Goal: Communication & Community: Answer question/provide support

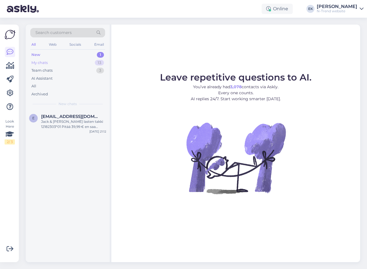
click at [37, 64] on div "My chats" at bounding box center [39, 63] width 16 height 6
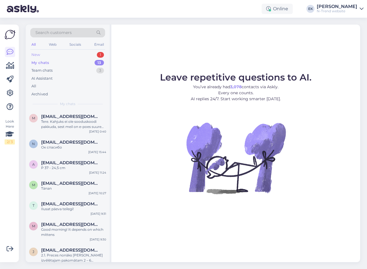
click at [36, 57] on div "New" at bounding box center [35, 55] width 9 height 6
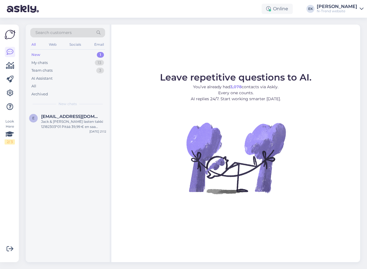
click at [37, 54] on div "New" at bounding box center [35, 55] width 9 height 6
click at [61, 119] on span "[EMAIL_ADDRESS][DOMAIN_NAME]" at bounding box center [70, 116] width 59 height 5
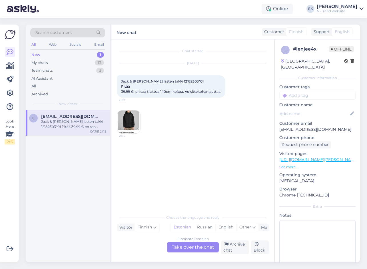
click at [190, 242] on div "Finnish to Estonian Take over the chat Archive chat Block" at bounding box center [193, 248] width 152 height 14
click at [190, 245] on div "Finnish to Estonian Take over the chat" at bounding box center [193, 247] width 52 height 10
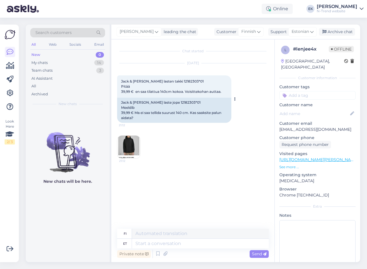
click at [168, 102] on div "Jack & [PERSON_NAME] laste jope 12182303*01 Meeldib 39,99 € Ma ei saa tellida s…" at bounding box center [174, 110] width 114 height 25
copy div "12182303"
click at [150, 243] on textarea at bounding box center [200, 244] width 137 height 10
type textarea "Tere"
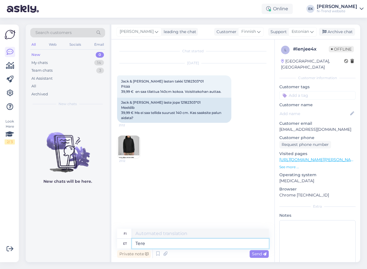
type textarea "Hei"
click at [154, 244] on textarea at bounding box center [200, 244] width 137 height 10
type textarea "Nüüd"
type textarea "Nyt"
type textarea "Nüüd peaksite"
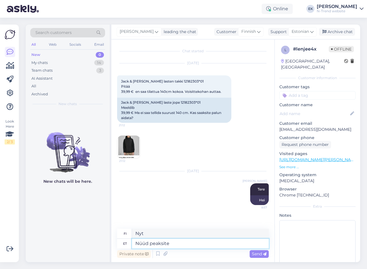
type textarea "Nyt sinun pitäisi"
type textarea "Nüüd peaksite saama l"
type textarea "Sinun pitäisi nyt saada"
type textarea "Nüüd peaksite saama lisada"
type textarea "Sinun pitäisi nyt pystyä lisäämään"
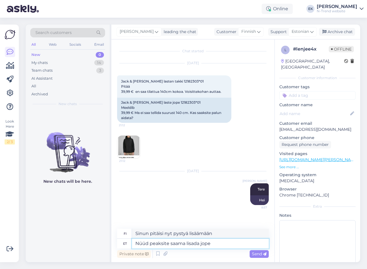
type textarea "Nüüd peaksite saama lisada jope"
type textarea "Sinun pitäisi nyt pystyä lisäämään takki"
type textarea "Nüüd peaksite saama lisada jope ostukor"
type textarea "Sinun pitäisi nyt voida lisätä takki ostoskoriisi."
type textarea "Nüüd peaksite saama lisada jope ostukorvi."
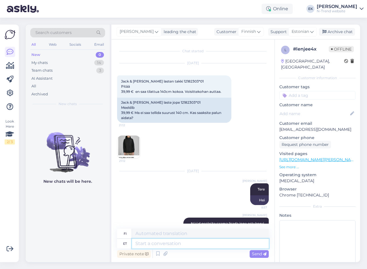
scroll to position [22, 0]
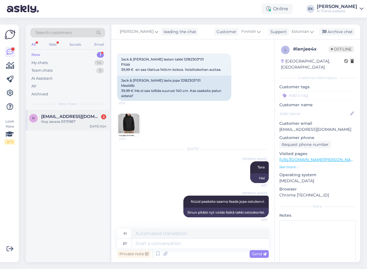
click at [73, 120] on div "Код заказа EE111987" at bounding box center [73, 121] width 65 height 5
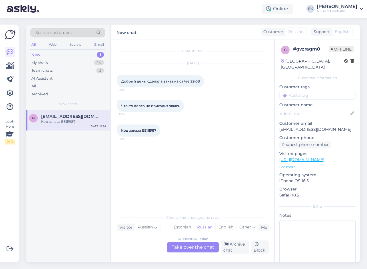
click at [148, 130] on span "Код заказа EE111987" at bounding box center [138, 130] width 35 height 4
copy div "EE111987 9:24"
click at [193, 250] on div "Russian to Russian Take over the chat" at bounding box center [193, 247] width 52 height 10
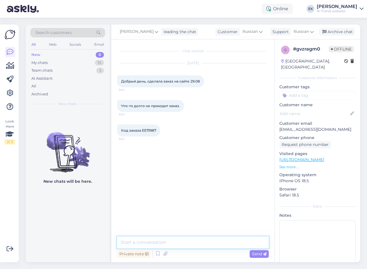
click at [154, 242] on textarea at bounding box center [193, 243] width 152 height 12
paste textarea "Доброе утро"
type textarea "Доброе утро"
click at [173, 242] on textarea at bounding box center [193, 243] width 152 height 12
paste textarea "Вижу только что посылка в дороге. Машина у нас ездит по магазинам один раз в не…"
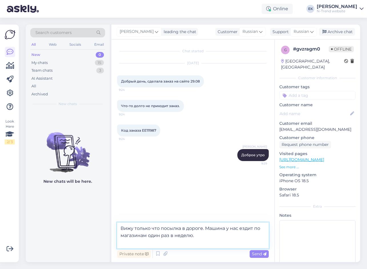
paste textarea "Если хотите точнее узнать когда будет ваш товар в магазине, напишите на э-майл:"
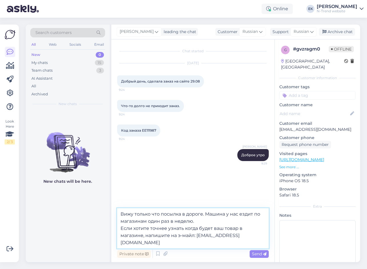
paste textarea "[PHONE_NUMBER]"
click at [121, 243] on textarea "Вижу только что посылка в дороге. Машина у нас ездит по магазинам один раз в не…" at bounding box center [193, 228] width 152 height 40
paste textarea "Также можете получить информацию по телефону:"
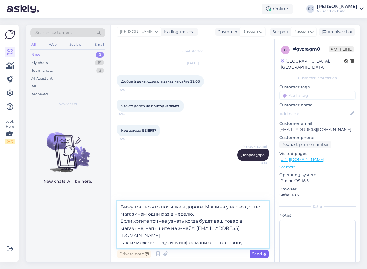
type textarea "Вижу только что посылка в дороге. Машина у нас ездит по магазинам один раз в не…"
click at [260, 255] on span "Send" at bounding box center [259, 254] width 15 height 5
